Goal: Find specific page/section: Find specific page/section

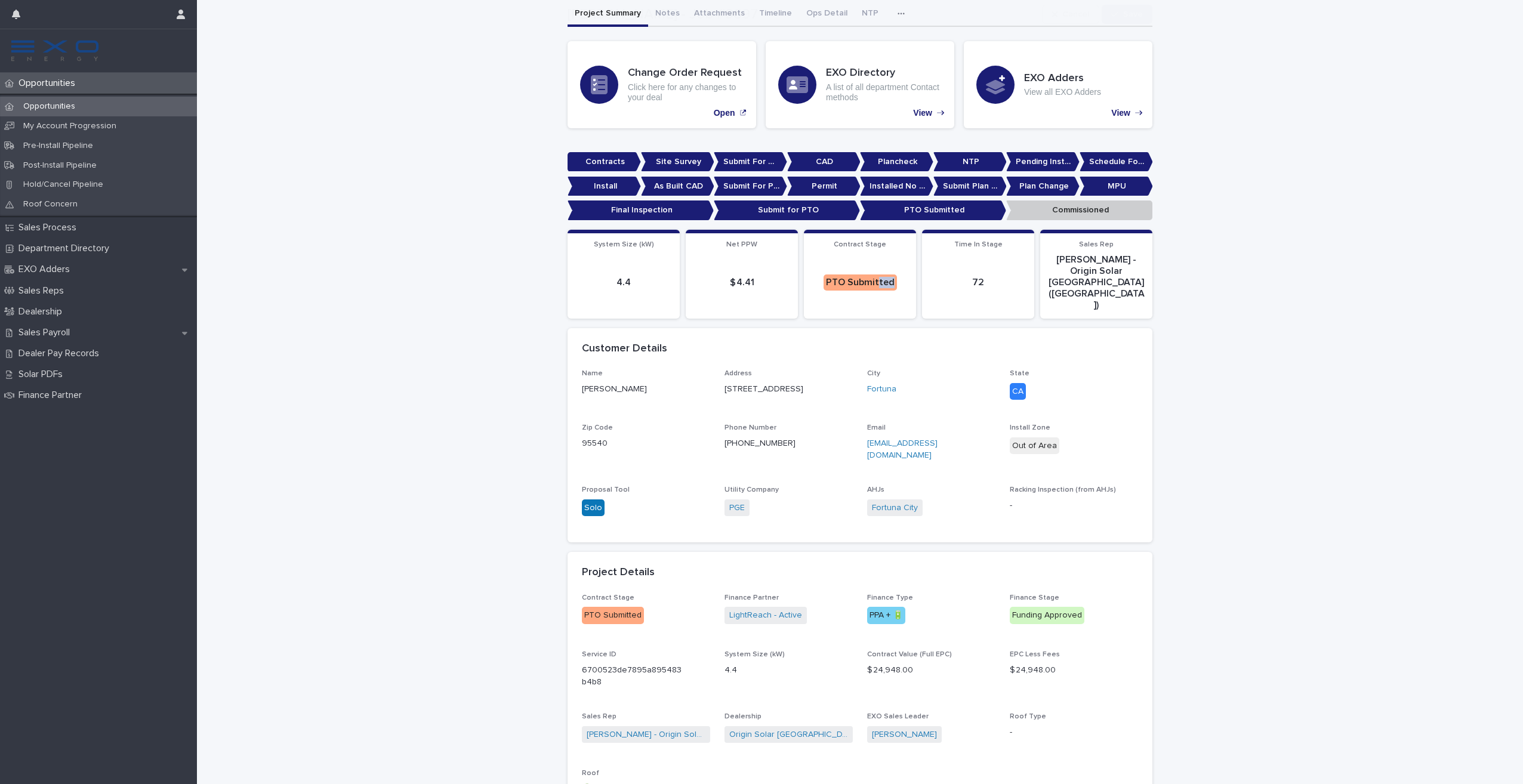
scroll to position [179, 0]
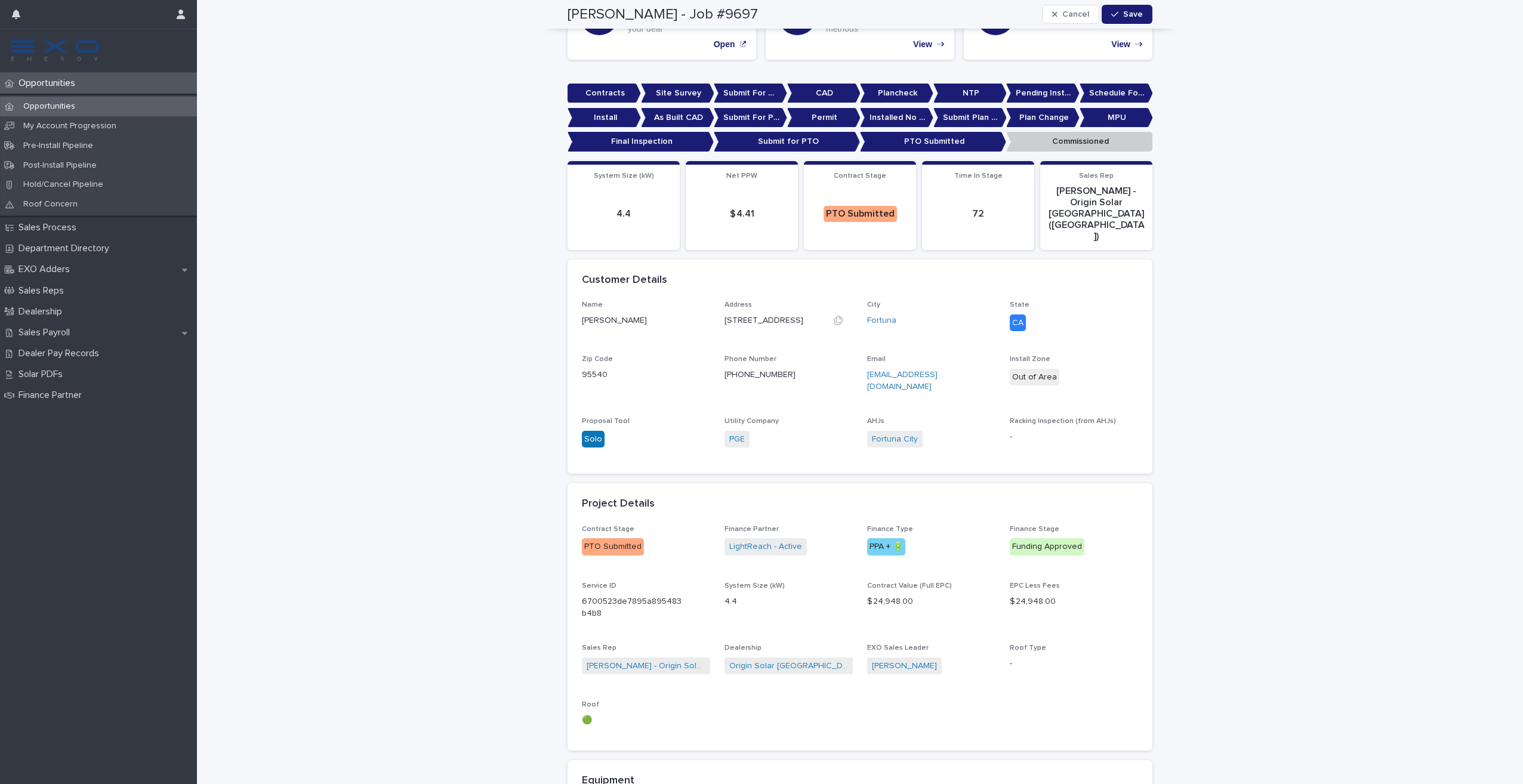
scroll to position [119, 0]
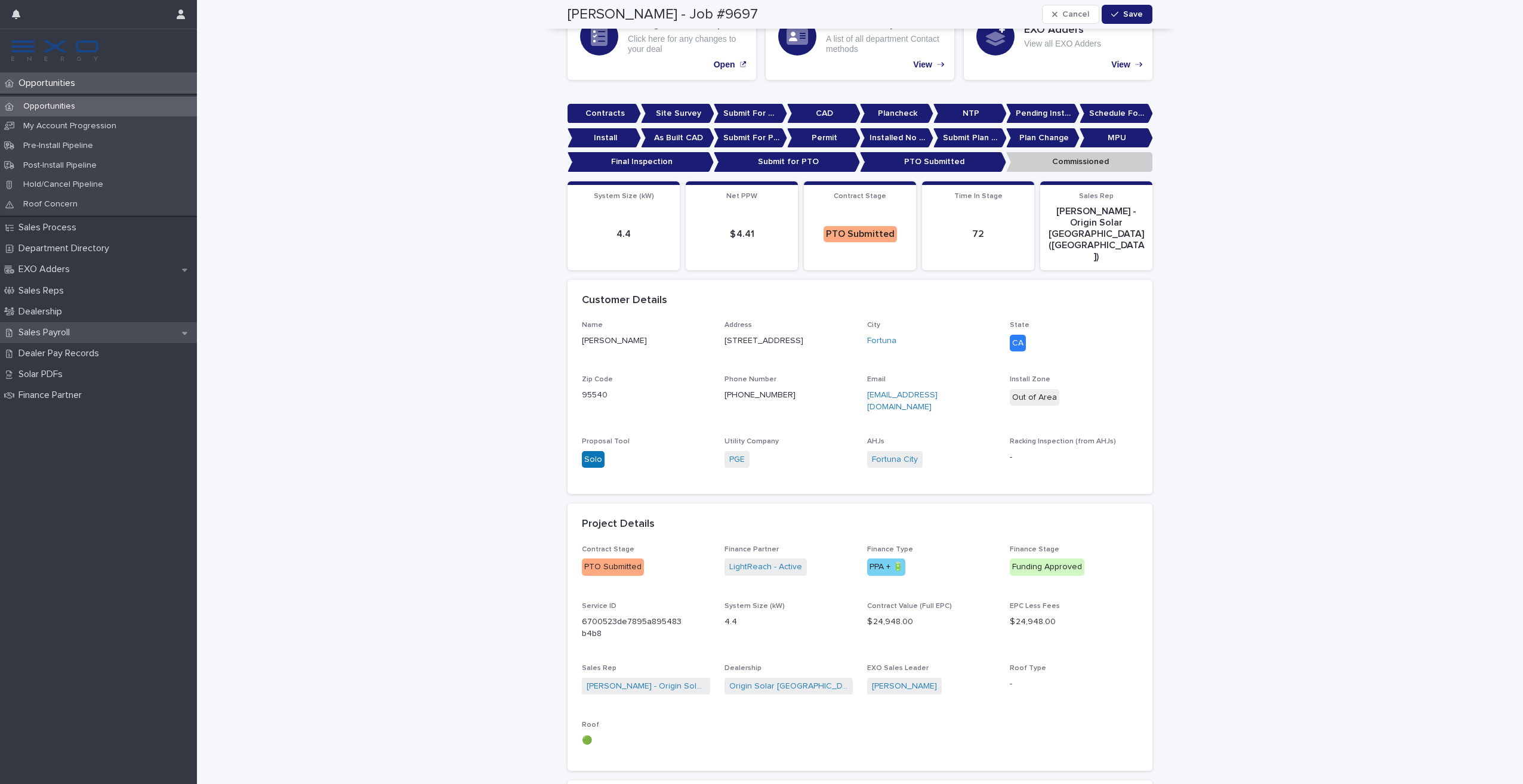
click at [66, 333] on p "Sales Payroll" at bounding box center [46, 333] width 66 height 11
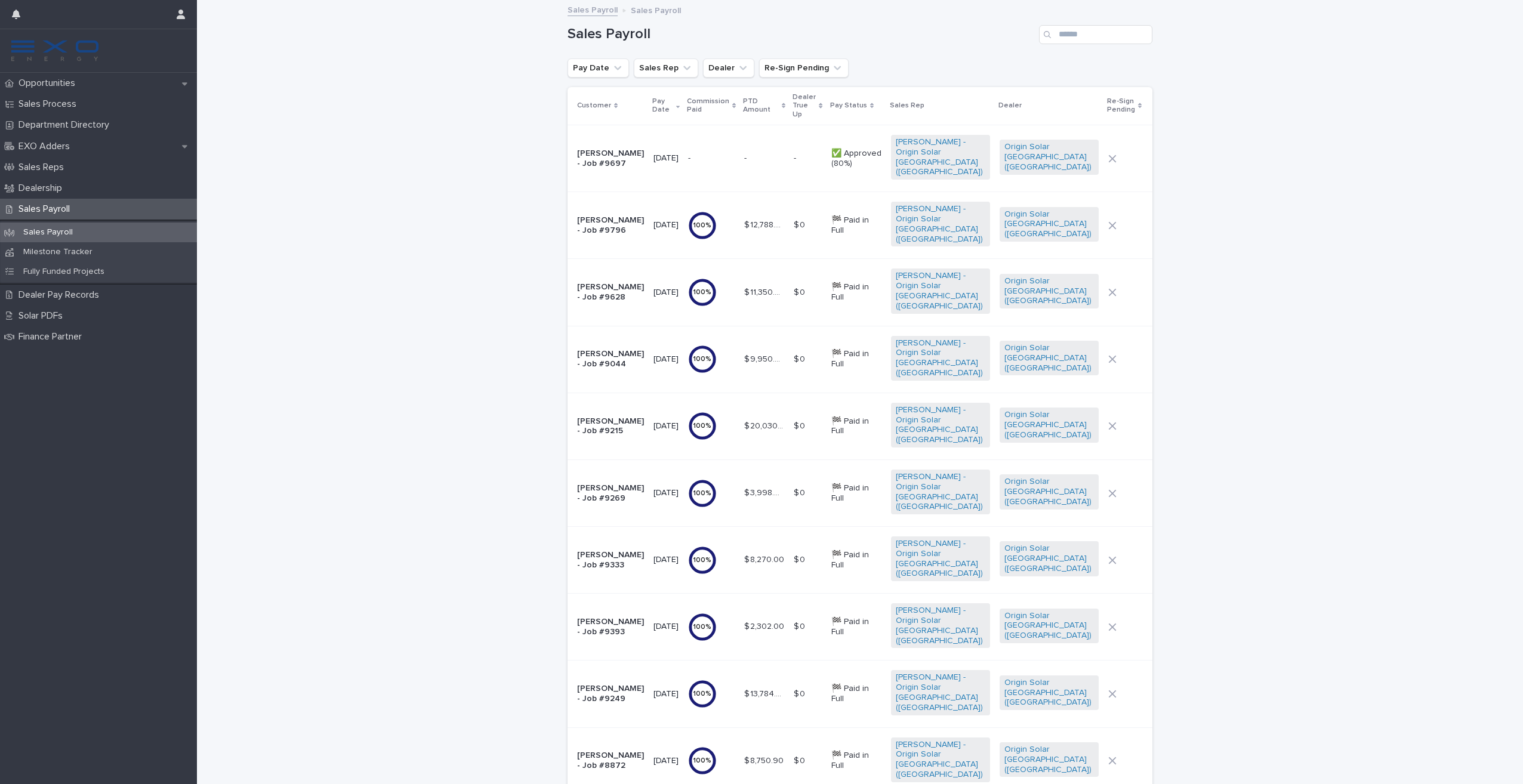
click at [611, 149] on p "[PERSON_NAME] - Job #9697" at bounding box center [610, 159] width 67 height 20
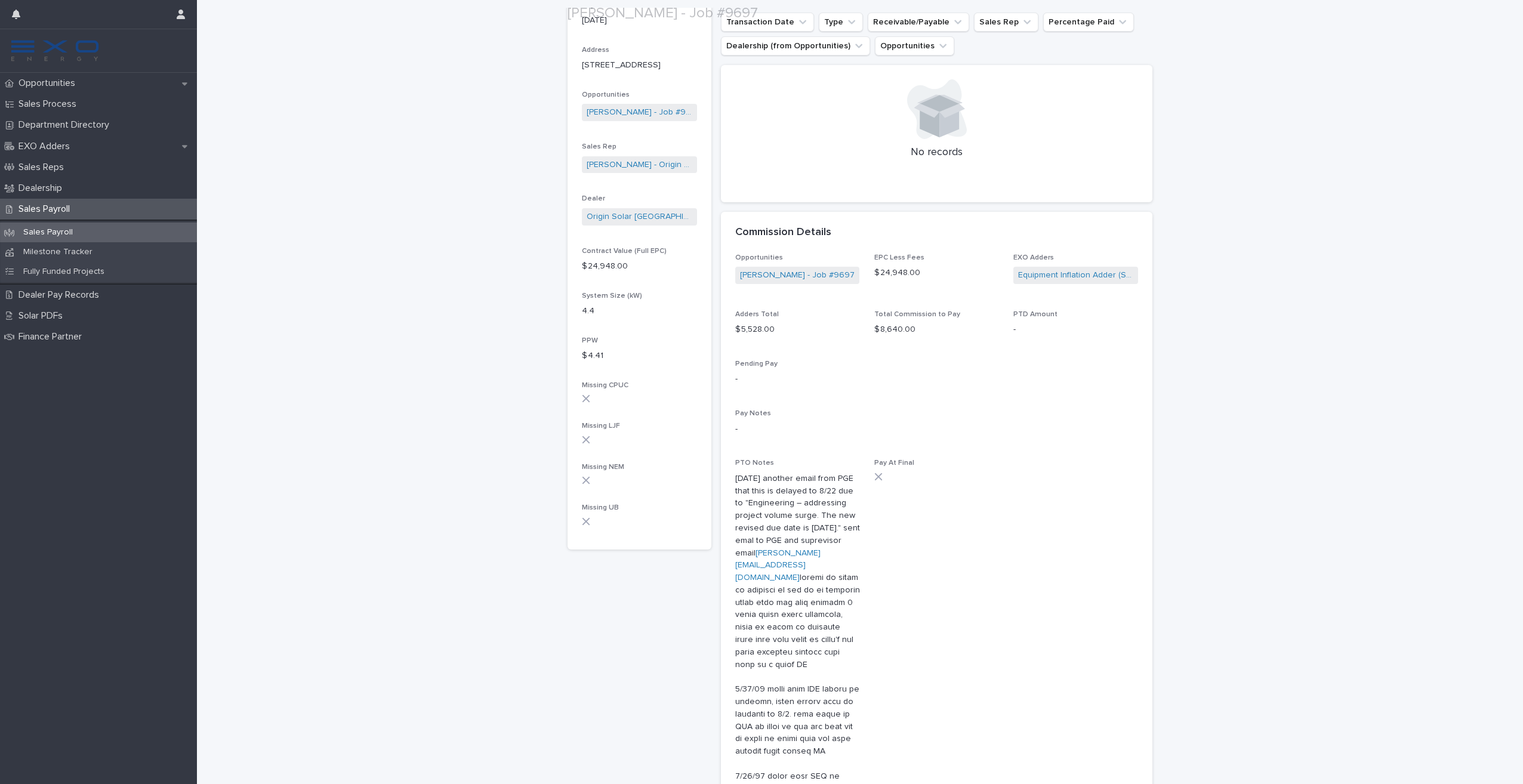
scroll to position [179, 0]
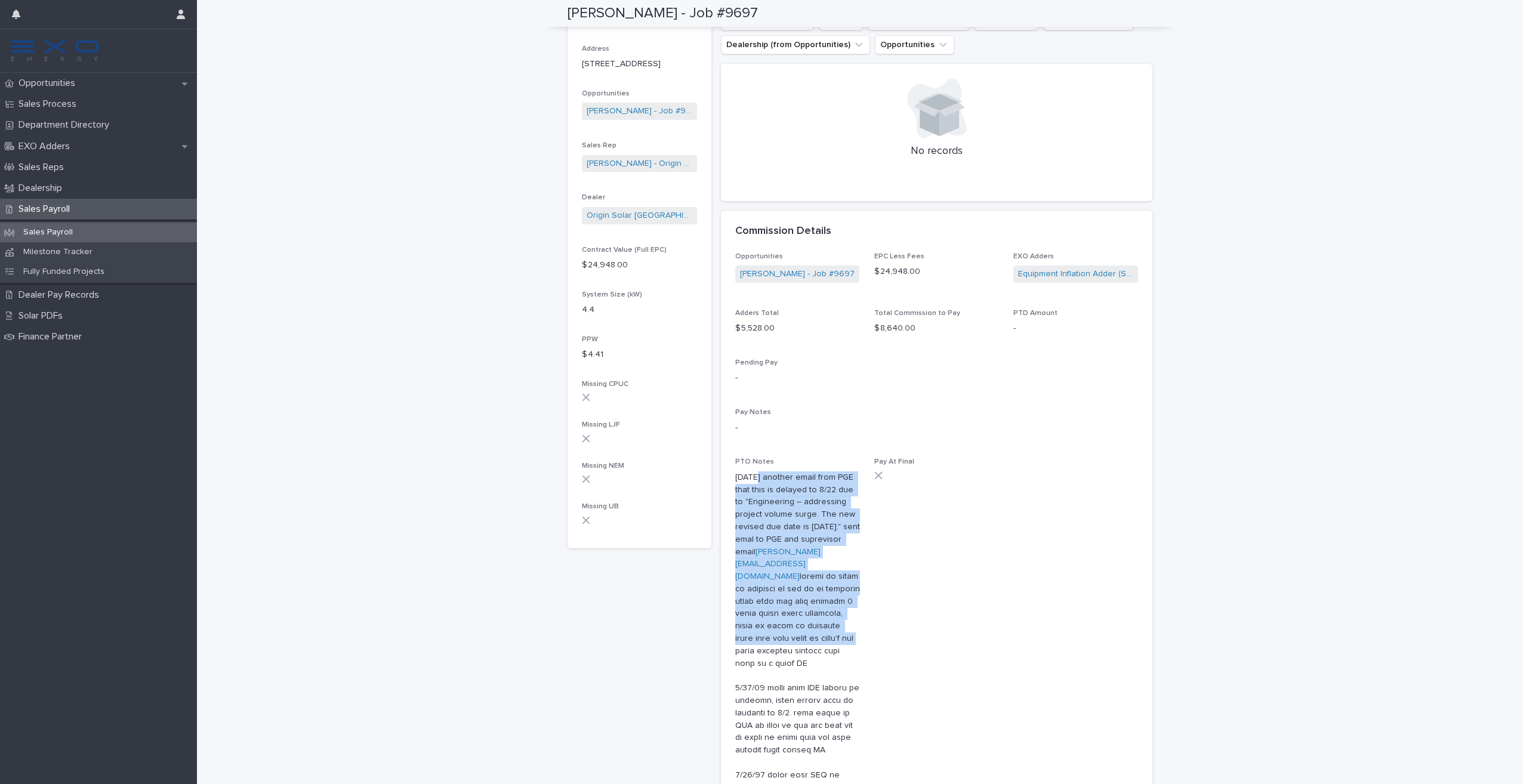
drag, startPoint x: 751, startPoint y: 476, endPoint x: 846, endPoint y: 615, distance: 168.4
drag, startPoint x: 846, startPoint y: 615, endPoint x: 780, endPoint y: 510, distance: 124.0
drag, startPoint x: 753, startPoint y: 513, endPoint x: 838, endPoint y: 640, distance: 152.8
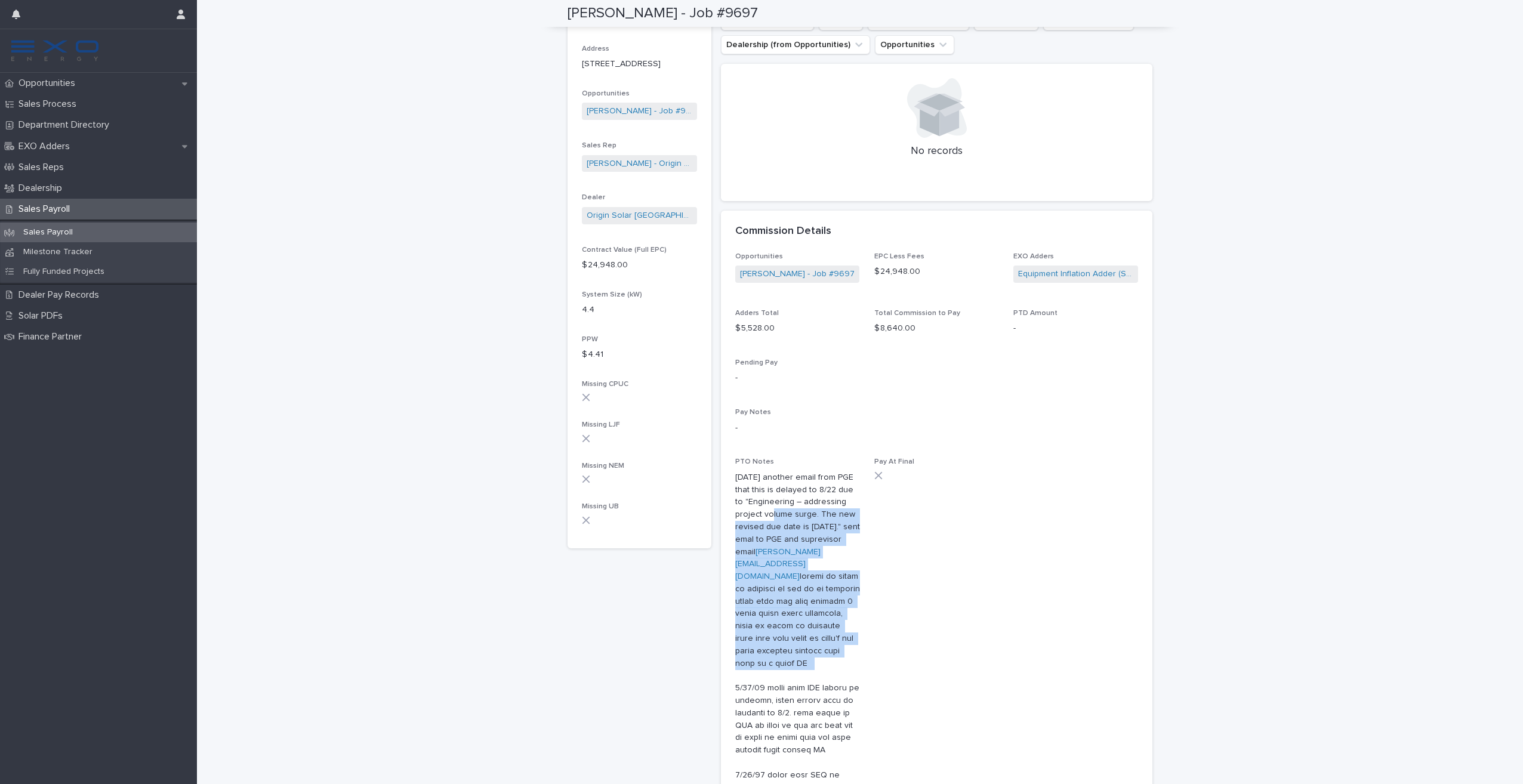
drag, startPoint x: 838, startPoint y: 640, endPoint x: 807, endPoint y: 644, distance: 31.3
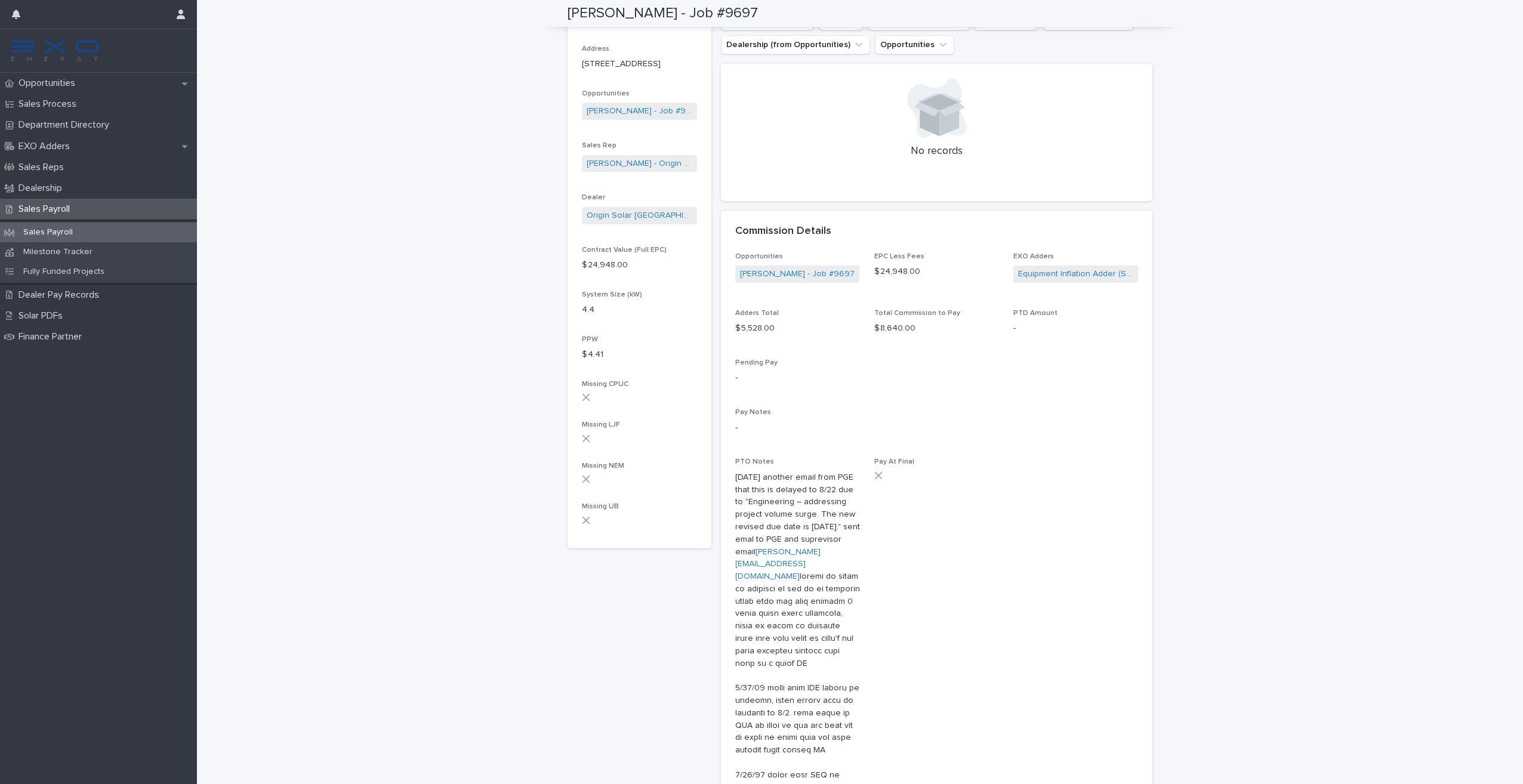
scroll to position [0, 0]
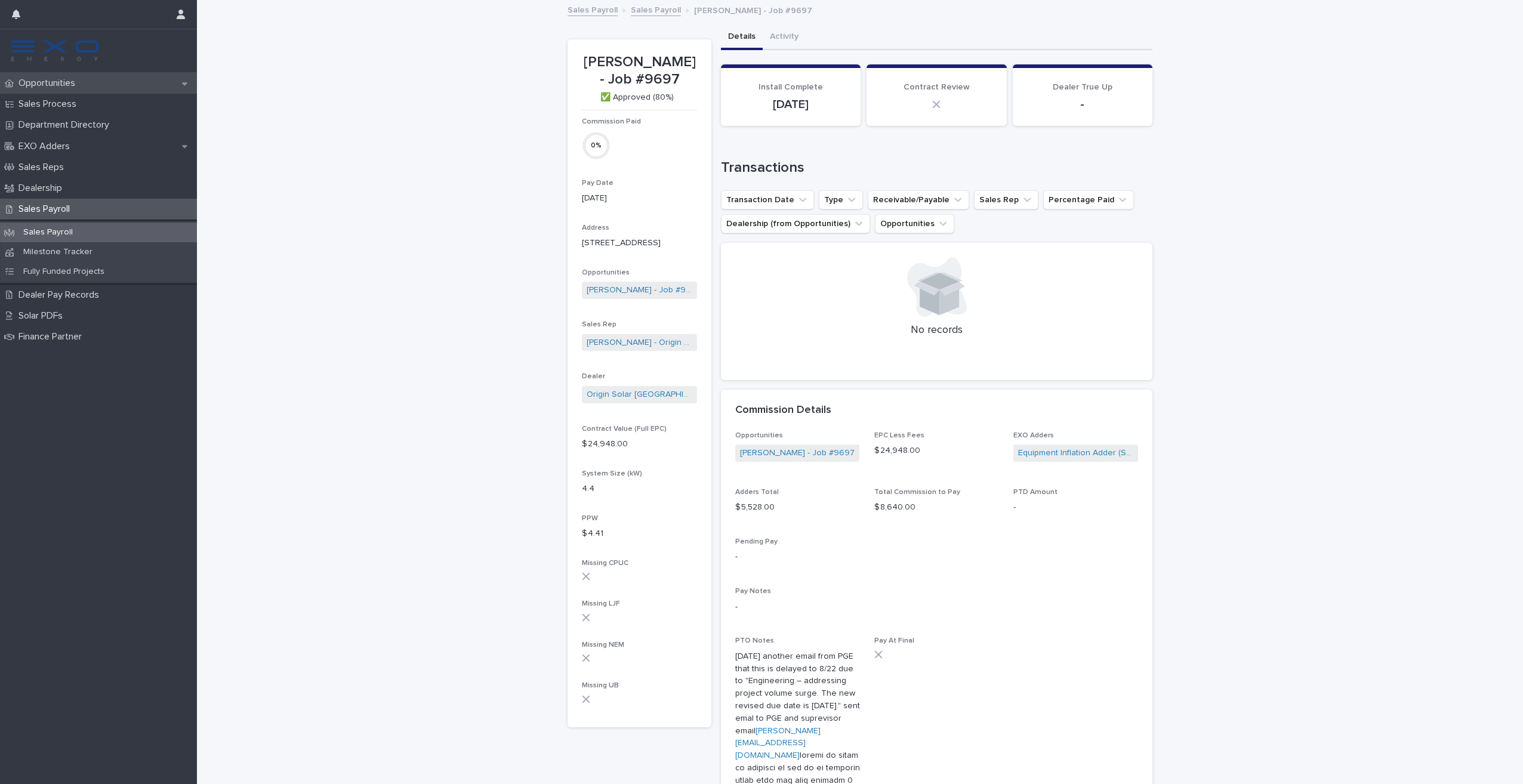
click at [53, 82] on p "Opportunities" at bounding box center [49, 83] width 71 height 11
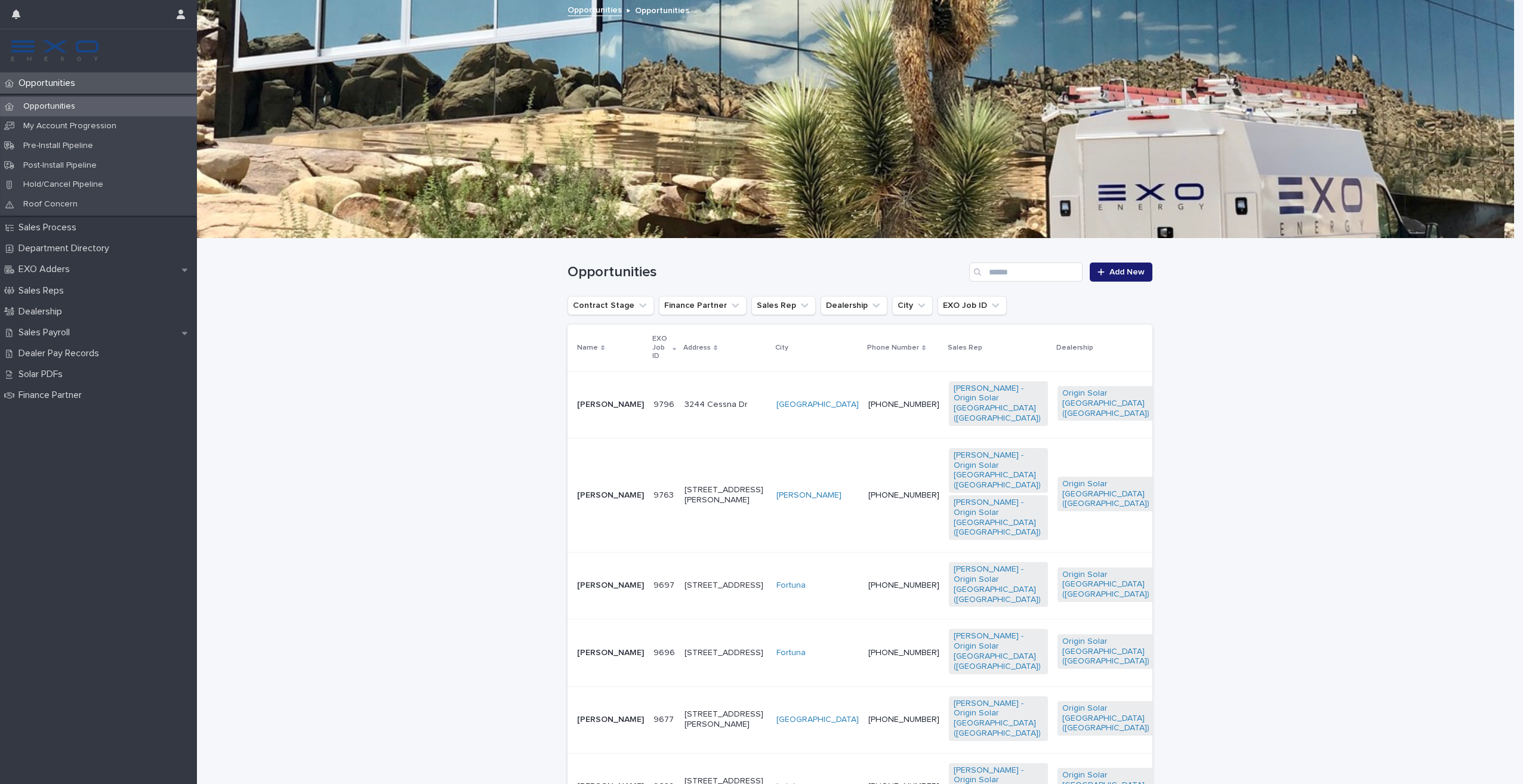
click at [49, 102] on p "Opportunities" at bounding box center [49, 106] width 71 height 10
